Goal: Find specific page/section: Find specific page/section

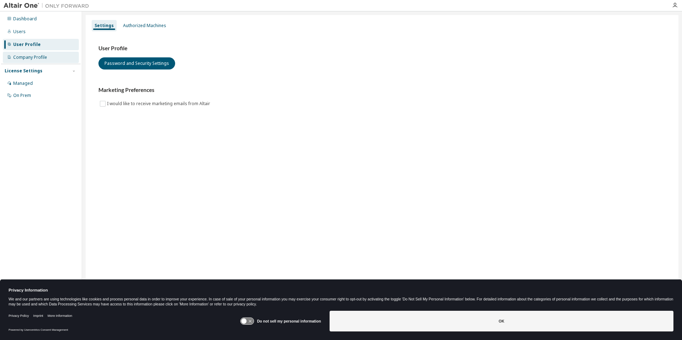
click at [49, 59] on div "Company Profile" at bounding box center [41, 57] width 76 height 11
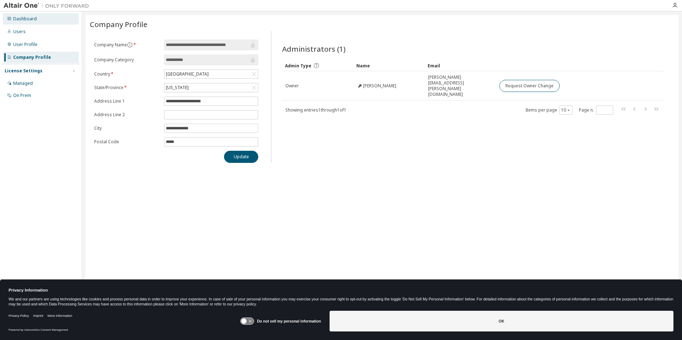
click at [23, 21] on div "Dashboard" at bounding box center [25, 19] width 24 height 6
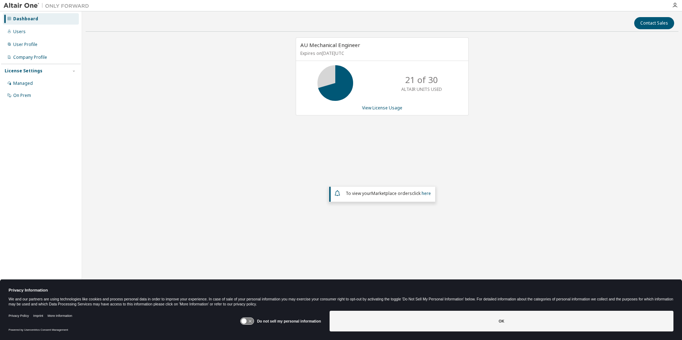
click at [21, 21] on div "Dashboard" at bounding box center [25, 19] width 25 height 6
